Goal: Find specific page/section: Find specific page/section

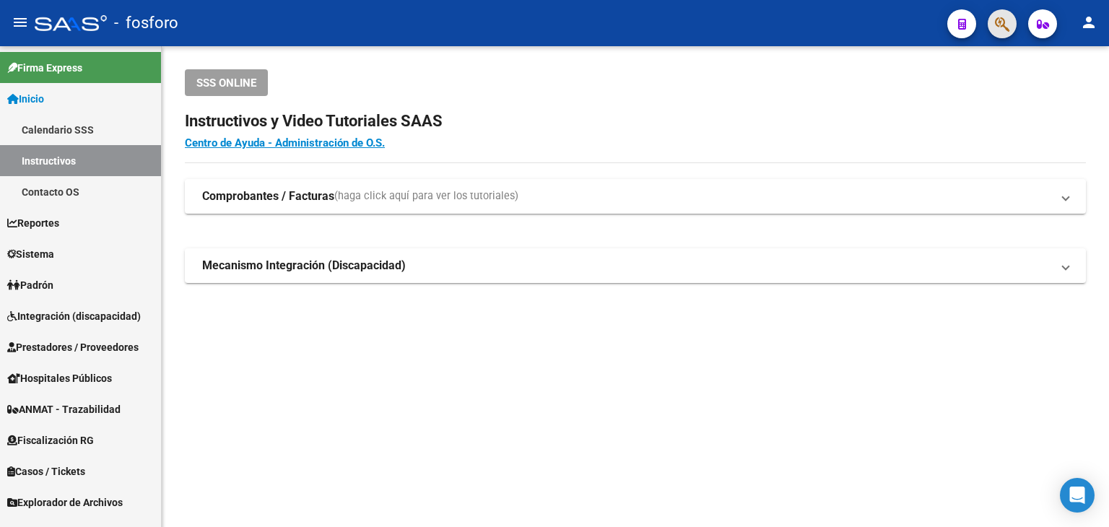
click at [993, 34] on button "button" at bounding box center [1002, 23] width 29 height 29
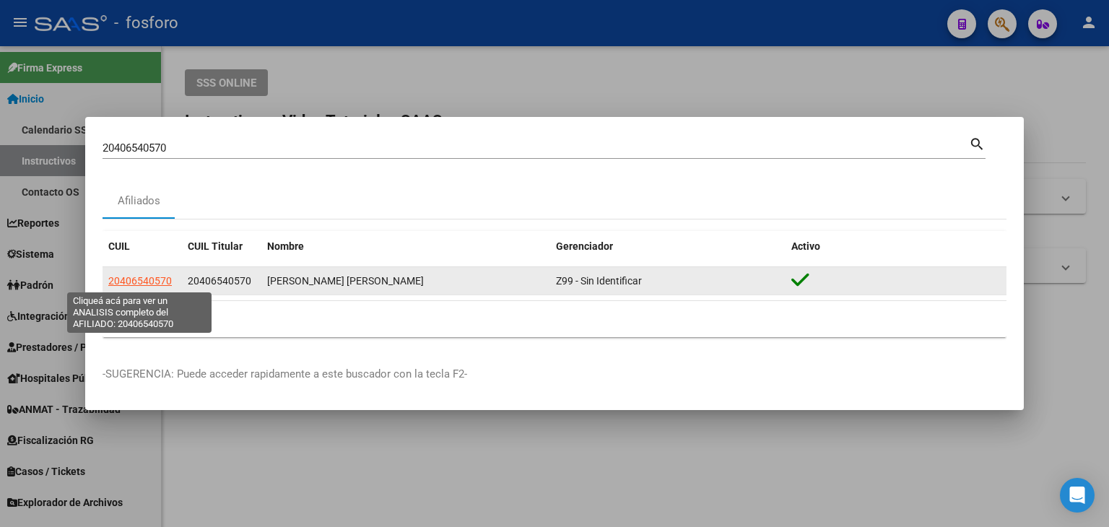
click at [147, 279] on span "20406540570" at bounding box center [140, 281] width 64 height 12
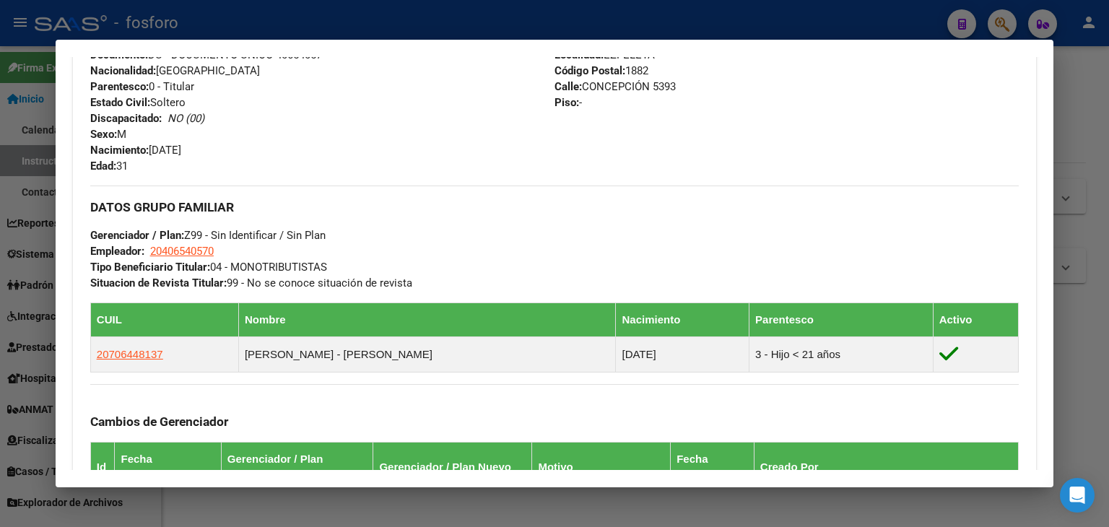
scroll to position [578, 0]
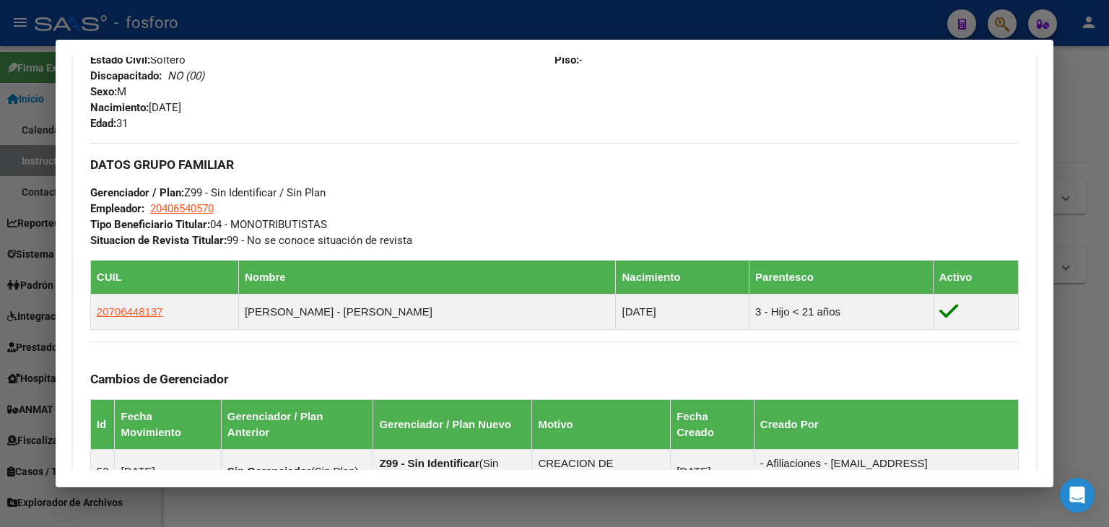
click at [1086, 155] on div at bounding box center [554, 263] width 1109 height 527
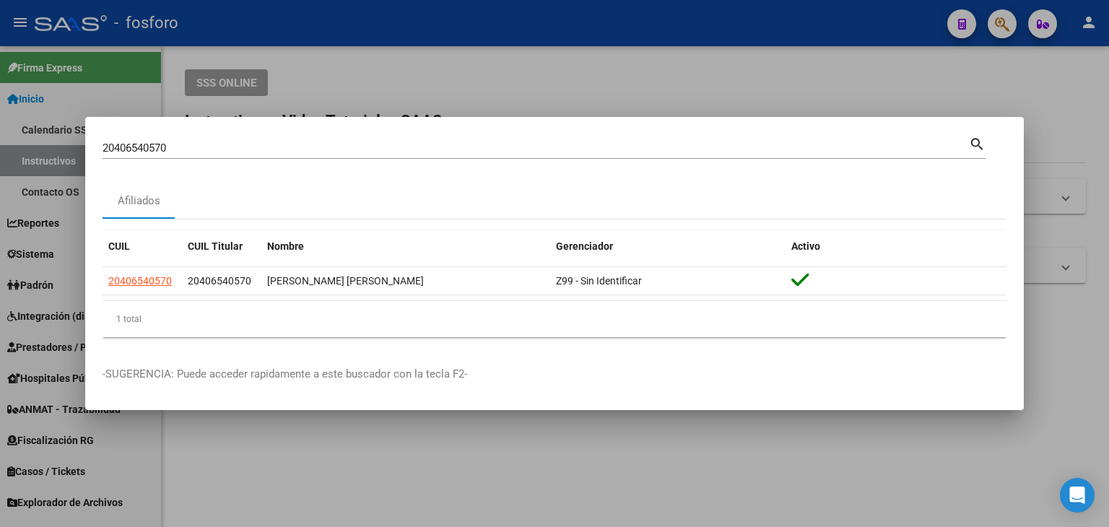
drag, startPoint x: 306, startPoint y: 157, endPoint x: 300, endPoint y: 139, distance: 18.3
click at [303, 147] on div "20406540570 Buscar (apellido, dni, cuil, [PERSON_NAME], cuit, obra social)" at bounding box center [536, 148] width 866 height 22
drag, startPoint x: 300, startPoint y: 139, endPoint x: 7, endPoint y: 168, distance: 294.5
click at [7, 168] on div "20406540570 Buscar (apellido, dni, cuil, nro traspaso, cuit, obra social) searc…" at bounding box center [554, 263] width 1109 height 527
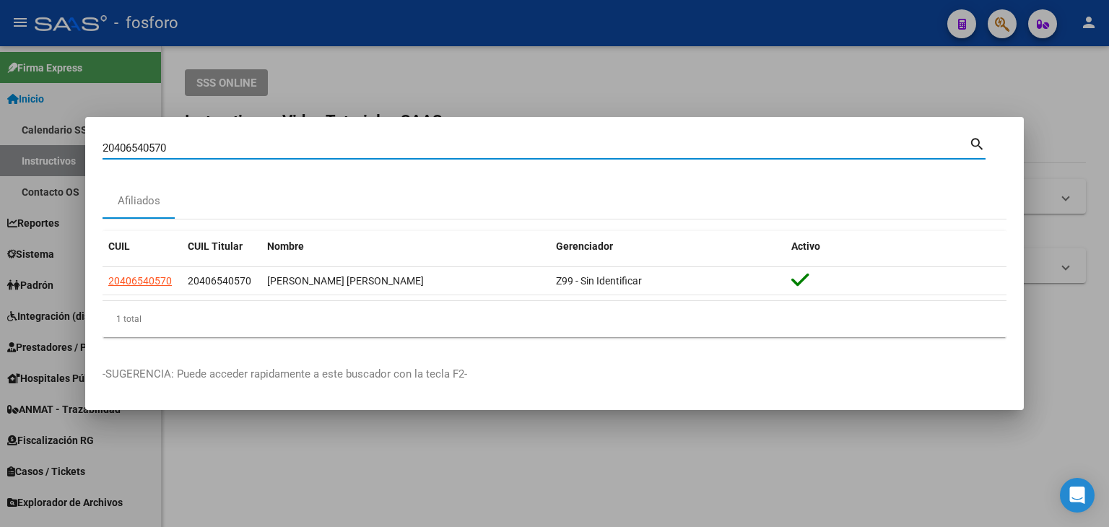
drag, startPoint x: 185, startPoint y: 150, endPoint x: 20, endPoint y: 150, distance: 164.6
click at [20, 150] on div "20406540570 Buscar (apellido, dni, cuil, nro traspaso, cuit, obra social) searc…" at bounding box center [554, 263] width 1109 height 527
paste input "370377309"
type input "20370377309"
